Goal: Task Accomplishment & Management: Manage account settings

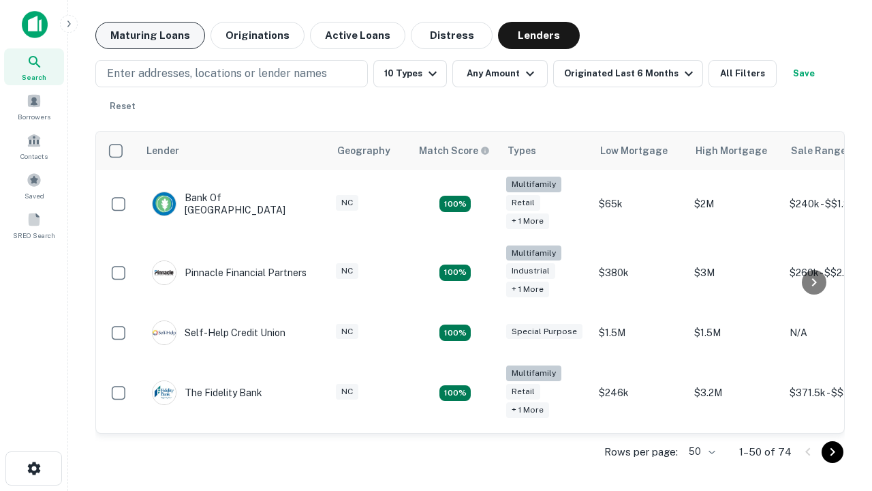
click at [150, 35] on button "Maturing Loans" at bounding box center [150, 35] width 110 height 27
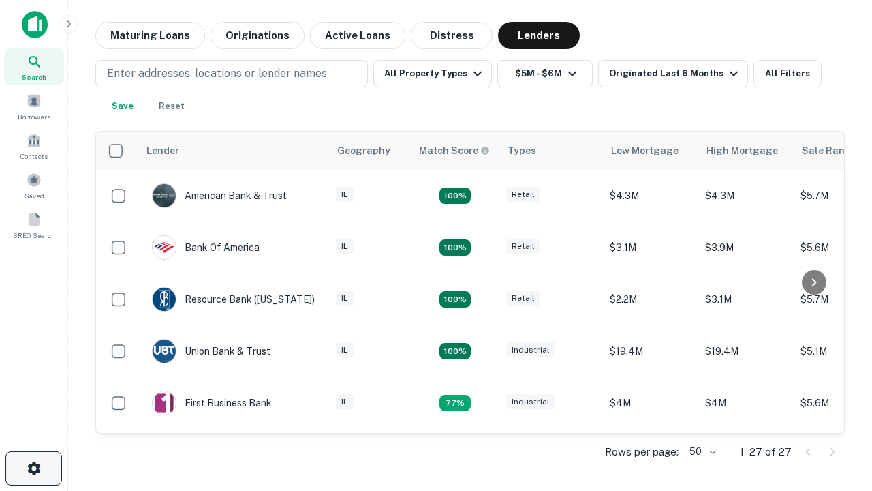
click at [33, 468] on icon "button" at bounding box center [34, 468] width 16 height 16
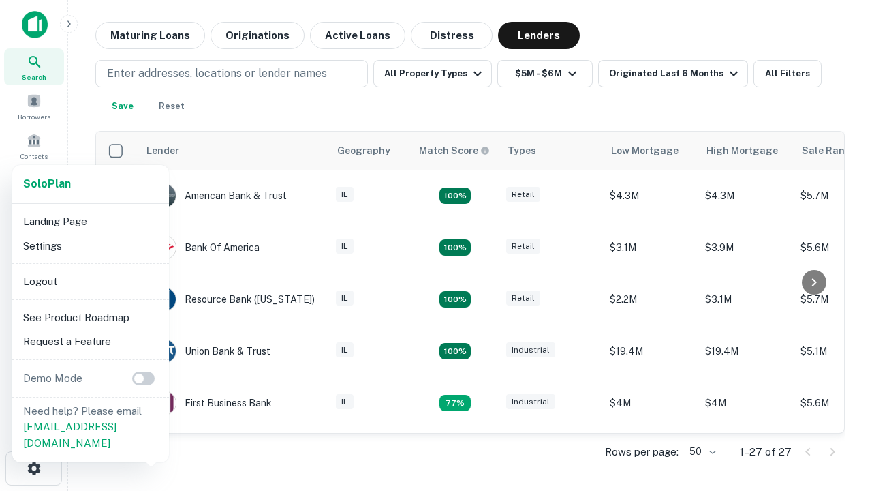
click at [90, 281] on li "Logout" at bounding box center [91, 281] width 146 height 25
